Goal: Navigation & Orientation: Find specific page/section

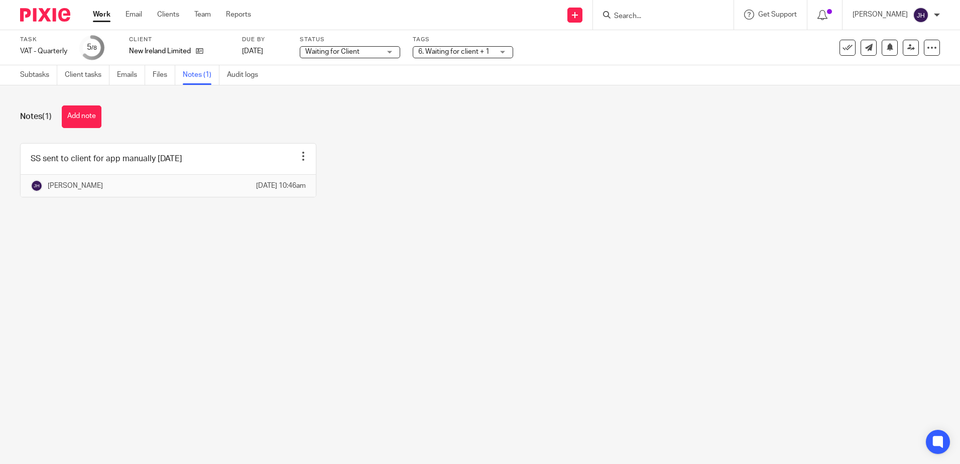
click at [109, 17] on link "Work" at bounding box center [102, 15] width 18 height 10
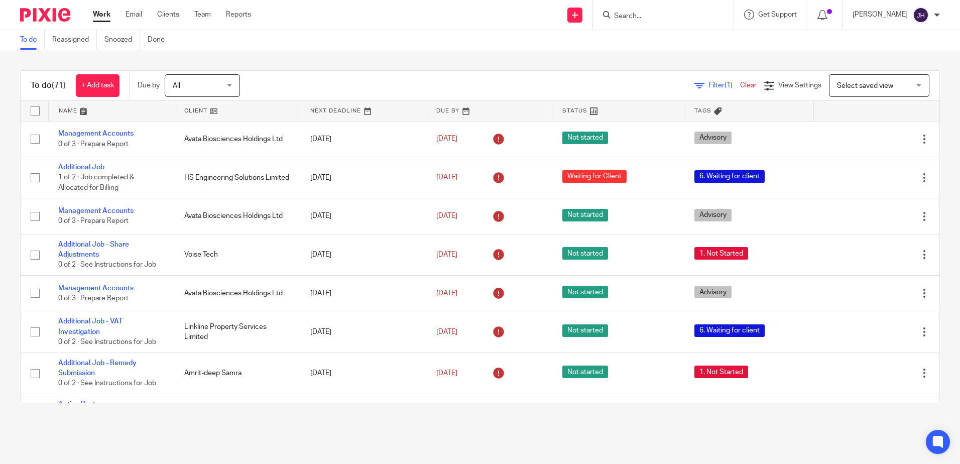
click at [74, 111] on link at bounding box center [111, 111] width 125 height 20
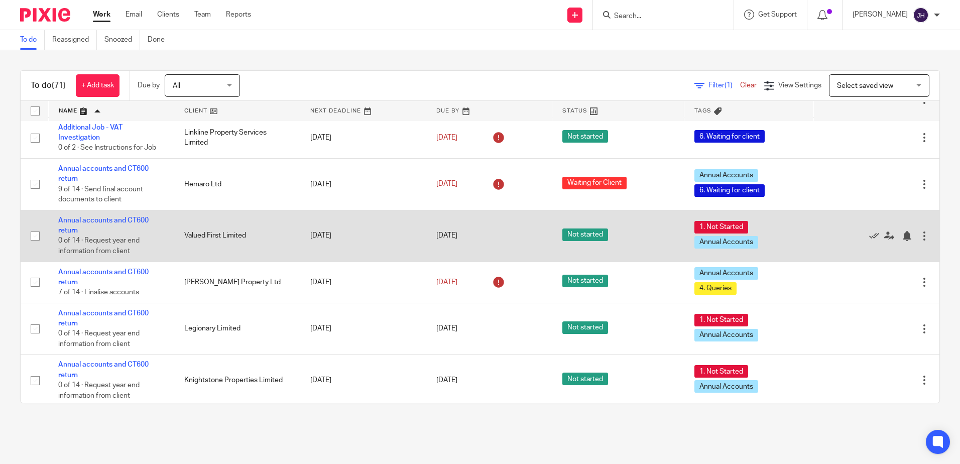
scroll to position [251, 0]
